Goal: Use online tool/utility: Utilize a website feature to perform a specific function

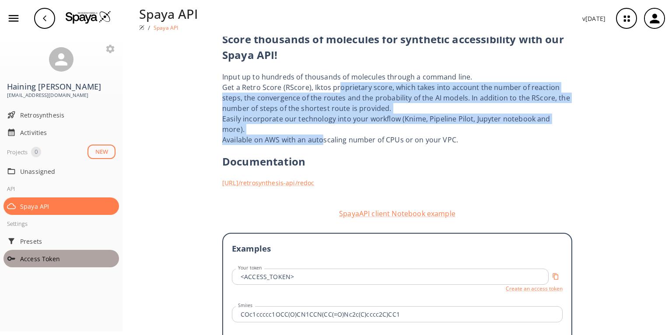
drag, startPoint x: 0, startPoint y: 0, endPoint x: 30, endPoint y: 244, distance: 245.5
click at [30, 250] on div "Access Token" at bounding box center [60, 258] width 115 height 17
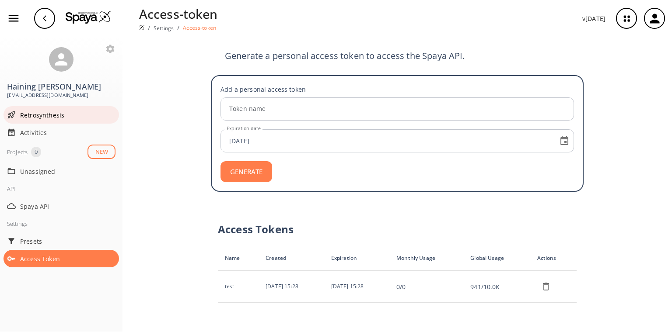
click at [24, 110] on div "Retrosynthesis" at bounding box center [60, 114] width 115 height 17
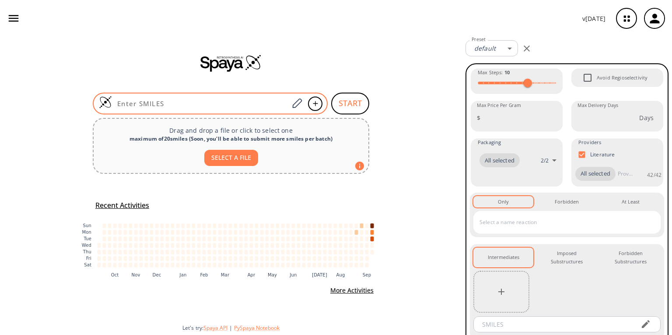
click at [143, 106] on input at bounding box center [200, 103] width 177 height 9
paste input "CC(C)=C/C=C(C)/C(C)=C/C=O"
type input "CC(C)=C/C=C(C)/C(C)=C/C=O"
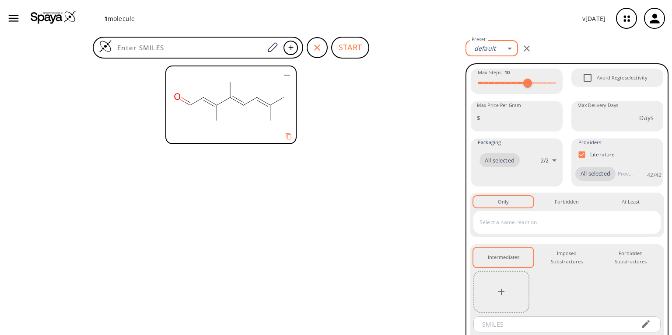
click at [490, 47] on body "1 molecule v 1.9.39 Haining Liu haining.liu@iff.com Retrosynthesis Activities P…" at bounding box center [336, 167] width 672 height 335
click at [500, 70] on link "Manage Presets" at bounding box center [494, 77] width 47 height 14
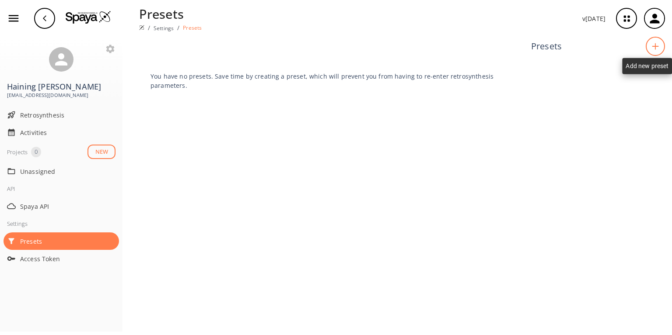
click at [656, 45] on icon at bounding box center [655, 46] width 9 height 7
click at [464, 133] on div "You have no presets. Save time by creating a preset, which will prevent you fro…" at bounding box center [396, 186] width 549 height 299
